Goal: Task Accomplishment & Management: Use online tool/utility

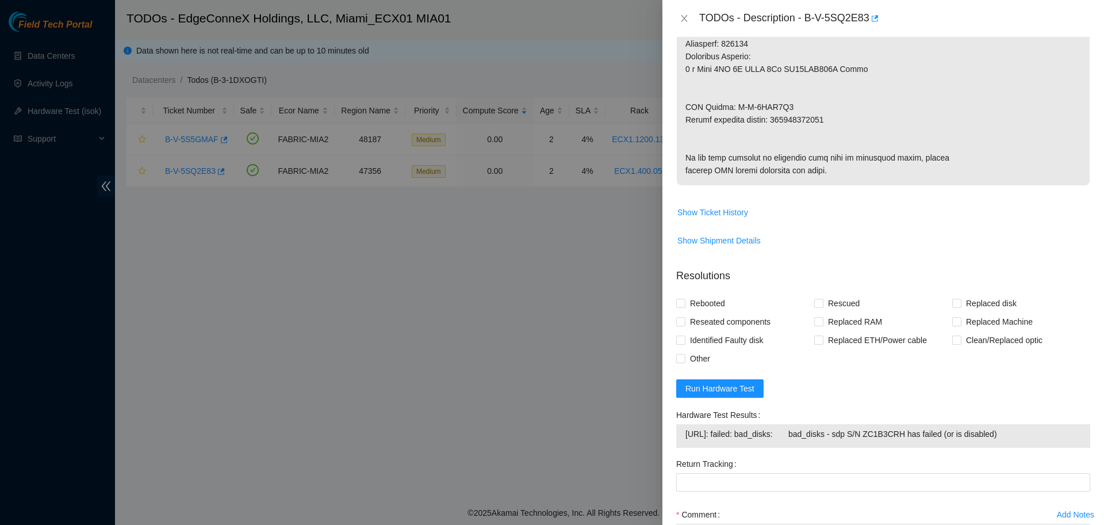
scroll to position [744, 0]
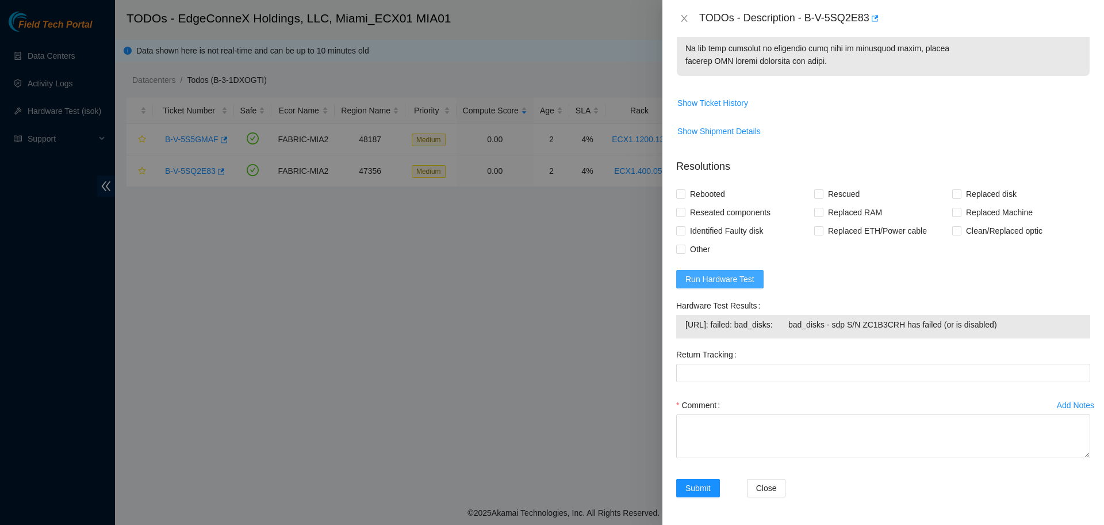
click at [713, 275] on span "Run Hardware Test" at bounding box center [720, 279] width 69 height 13
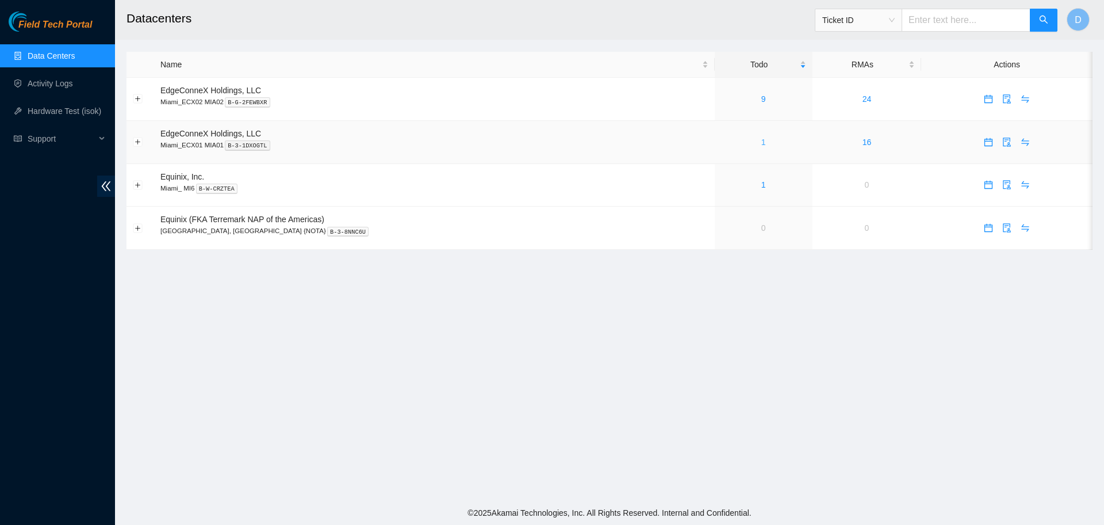
click at [761, 137] on link "1" at bounding box center [763, 141] width 5 height 9
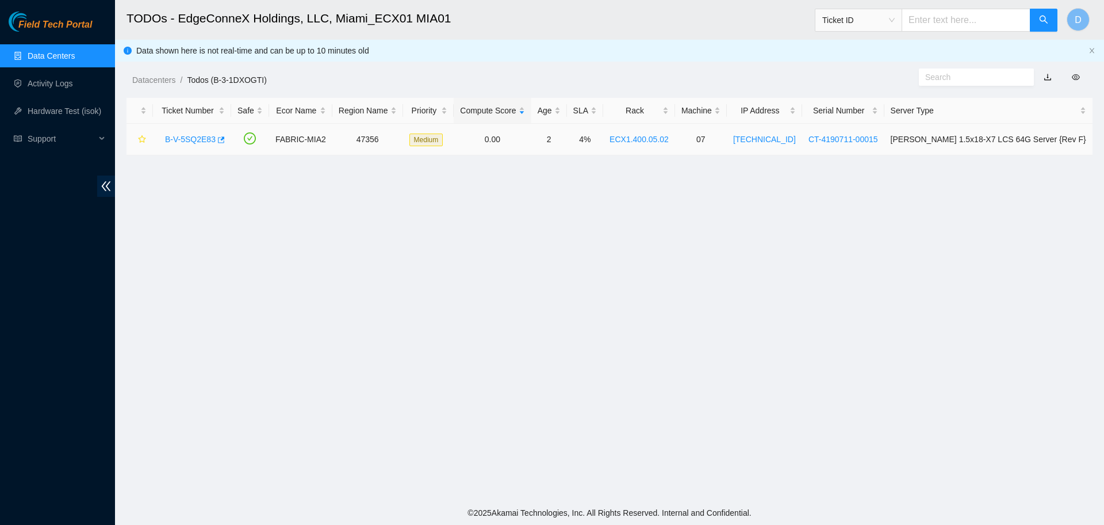
click at [192, 139] on link "B-V-5SQ2E83" at bounding box center [190, 139] width 51 height 9
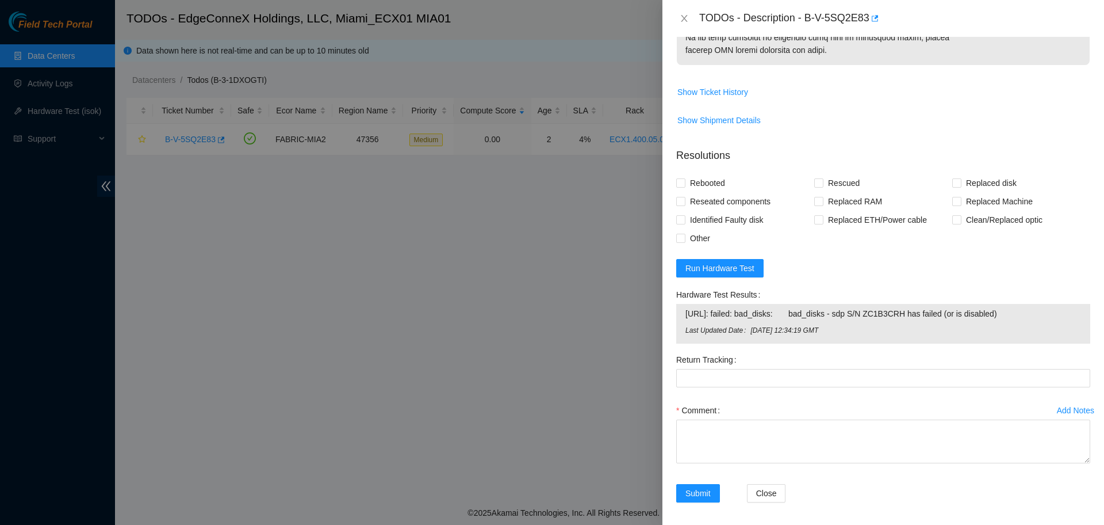
scroll to position [752, 0]
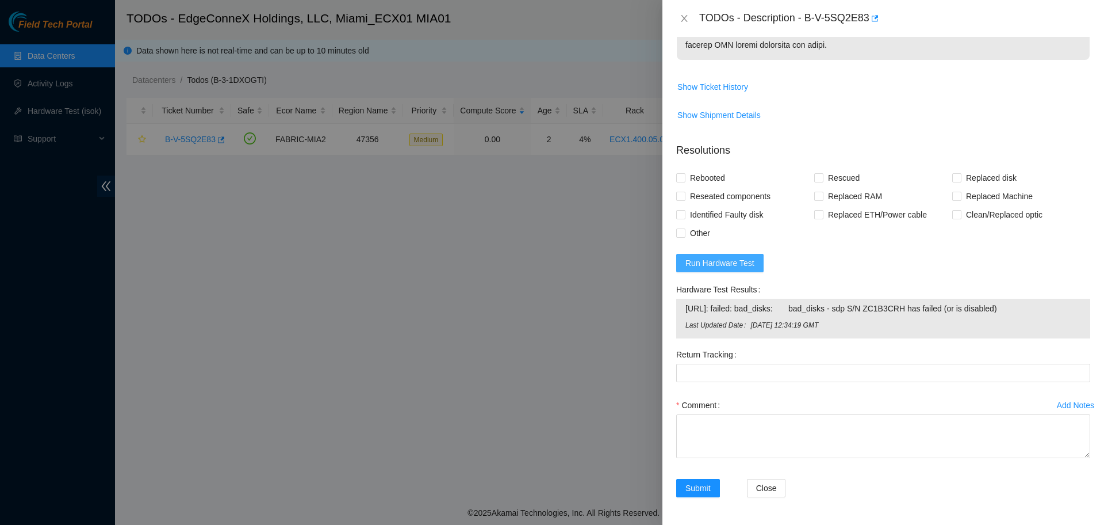
click at [723, 269] on span "Run Hardware Test" at bounding box center [720, 263] width 69 height 13
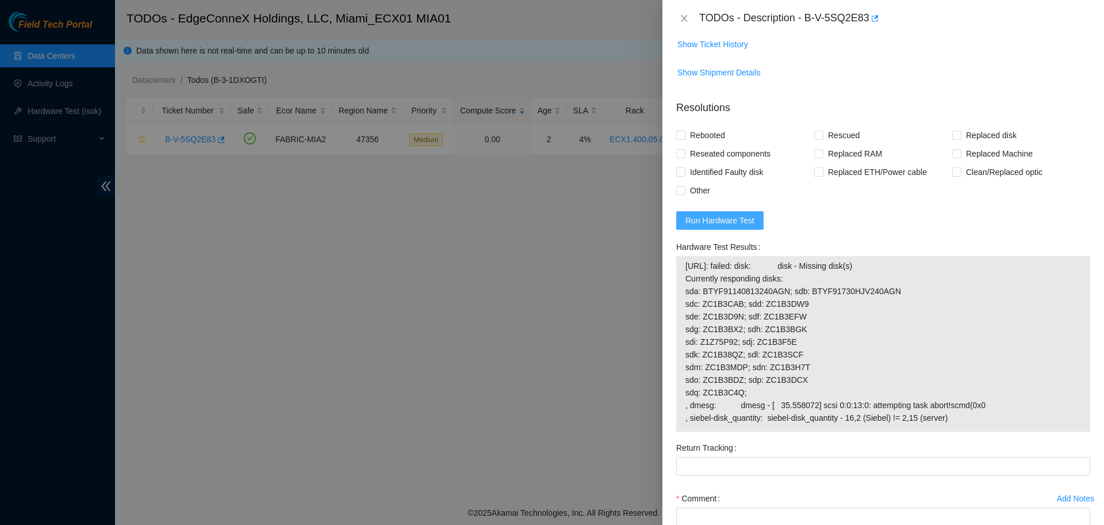
click at [723, 227] on span "Run Hardware Test" at bounding box center [720, 220] width 69 height 13
drag, startPoint x: 963, startPoint y: 476, endPoint x: 678, endPoint y: 312, distance: 329.0
click at [678, 312] on div "[URL]: failed: disk: disk - Missing disk(s) Currently responding disks: sda: BT…" at bounding box center [883, 343] width 414 height 175
copy tbody "[URL]: failed: disk: disk - Missing disk(s) Currently responding disks: sda: BT…"
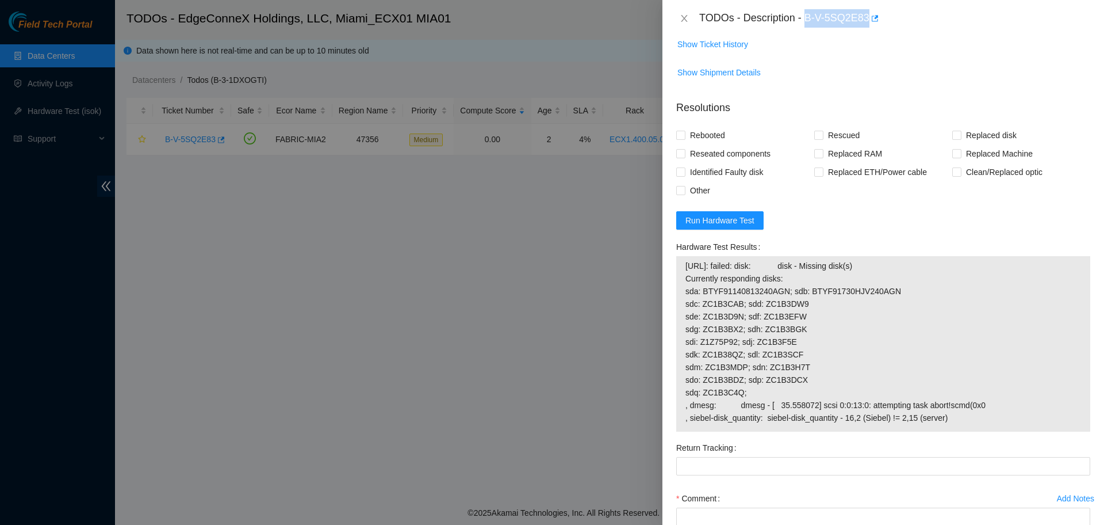
drag, startPoint x: 806, startPoint y: 17, endPoint x: 866, endPoint y: 22, distance: 60.0
click at [866, 22] on div "TODOs - Description - B-V-5SQ2E83" at bounding box center [894, 18] width 391 height 18
copy div "B-V-5SQ2E83"
drag, startPoint x: 952, startPoint y: 468, endPoint x: 680, endPoint y: 315, distance: 312.1
click at [680, 315] on div "[URL]: failed: disk: disk - Missing disk(s) Currently responding disks: sda: BT…" at bounding box center [883, 343] width 414 height 175
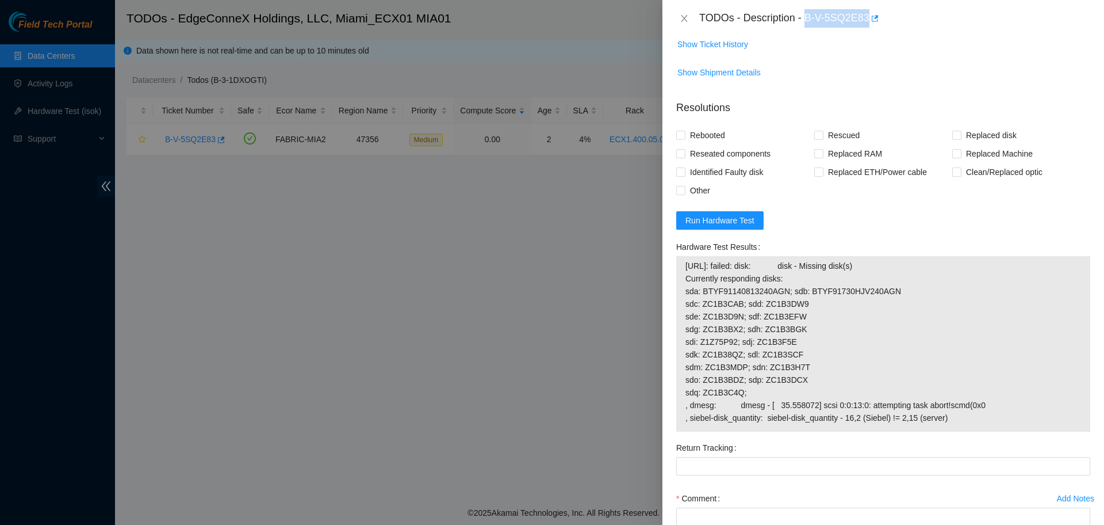
copy tbody "[URL]: failed: disk: disk - Missing disk(s) Currently responding disks: sda: BT…"
